Goal: Check status: Verify the current state of an ongoing process or item

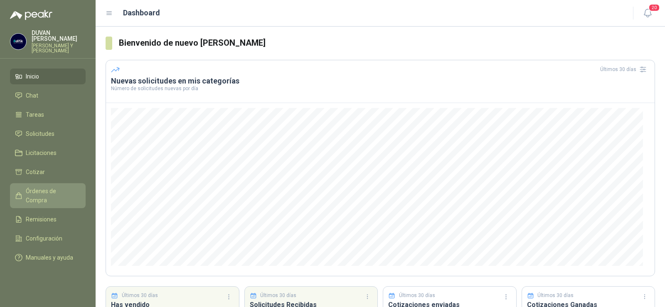
click at [48, 190] on span "Órdenes de Compra" at bounding box center [52, 196] width 52 height 18
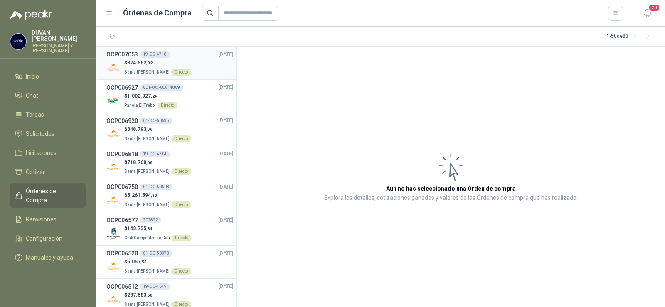
click at [129, 55] on h3 "OCP007053" at bounding box center [122, 54] width 32 height 9
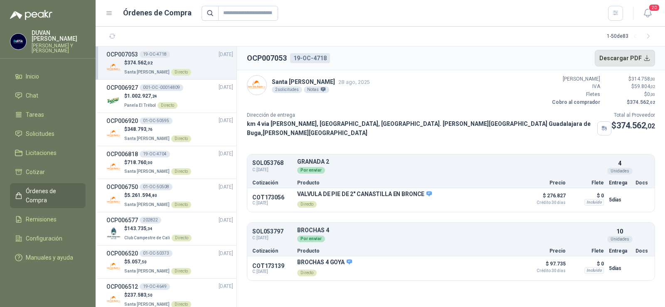
click at [619, 56] on button "Descargar PDF" at bounding box center [625, 58] width 61 height 17
click at [130, 120] on h3 "OCP006920" at bounding box center [122, 120] width 32 height 9
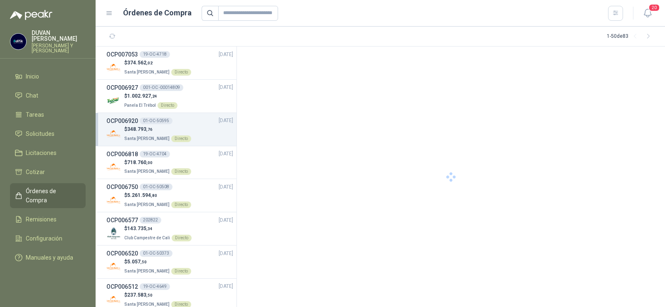
click at [130, 120] on h3 "OCP006920" at bounding box center [122, 120] width 32 height 9
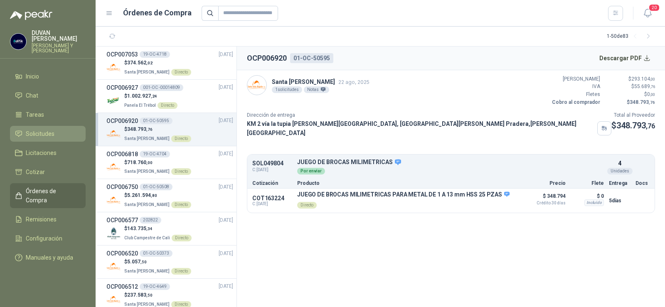
click at [44, 133] on span "Solicitudes" at bounding box center [40, 133] width 29 height 9
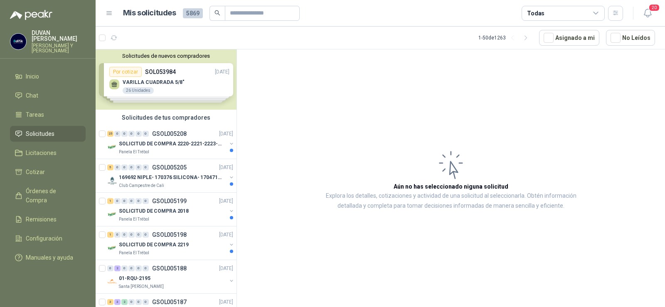
click at [35, 130] on span "Solicitudes" at bounding box center [40, 133] width 29 height 9
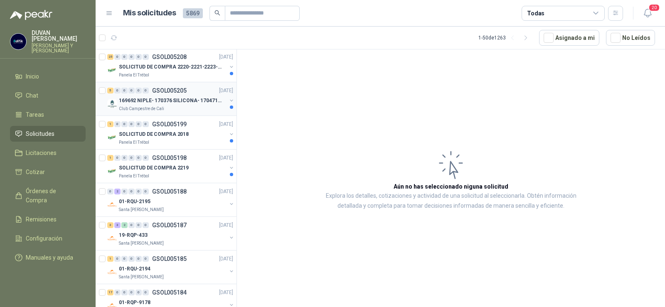
scroll to position [83, 0]
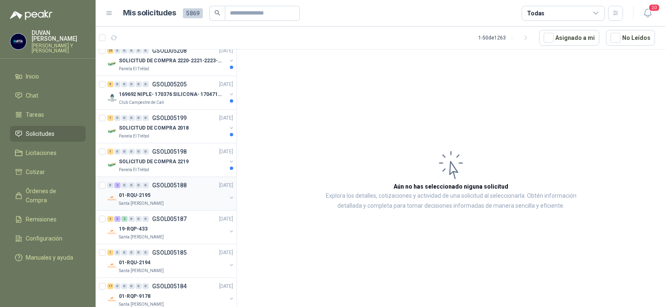
click at [172, 185] on p "GSOL005188" at bounding box center [169, 185] width 35 height 6
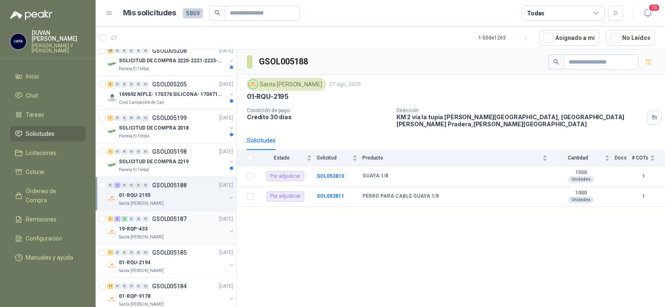
click at [160, 218] on p "GSOL005187" at bounding box center [169, 219] width 35 height 6
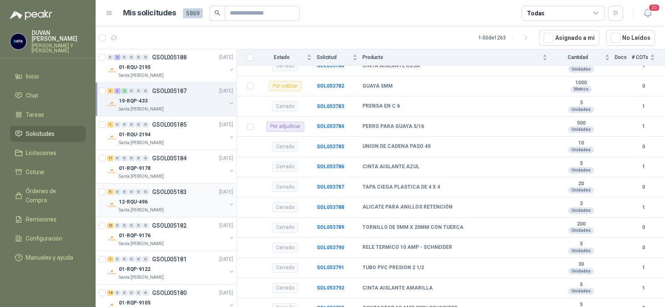
scroll to position [249, 0]
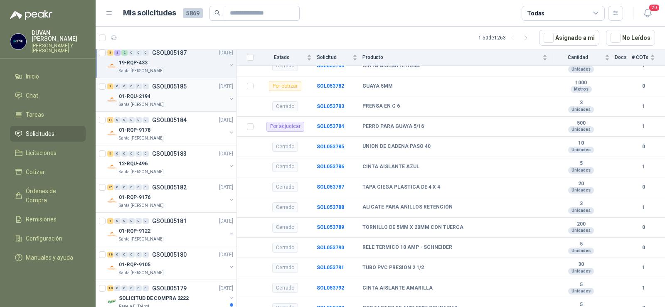
click at [165, 85] on p "GSOL005185" at bounding box center [169, 87] width 35 height 6
